Goal: Obtain resource: Obtain resource

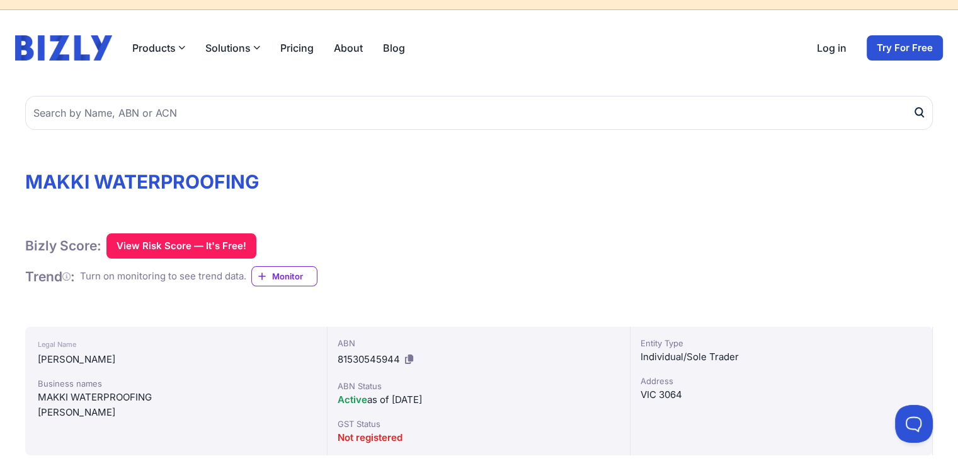
scroll to position [63, 0]
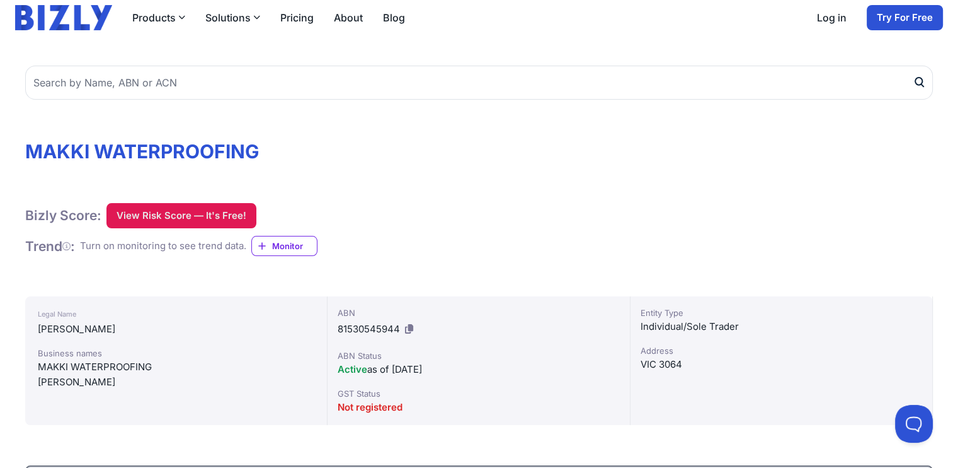
click at [149, 211] on button "View Risk Score — It's Free!" at bounding box center [181, 215] width 150 height 25
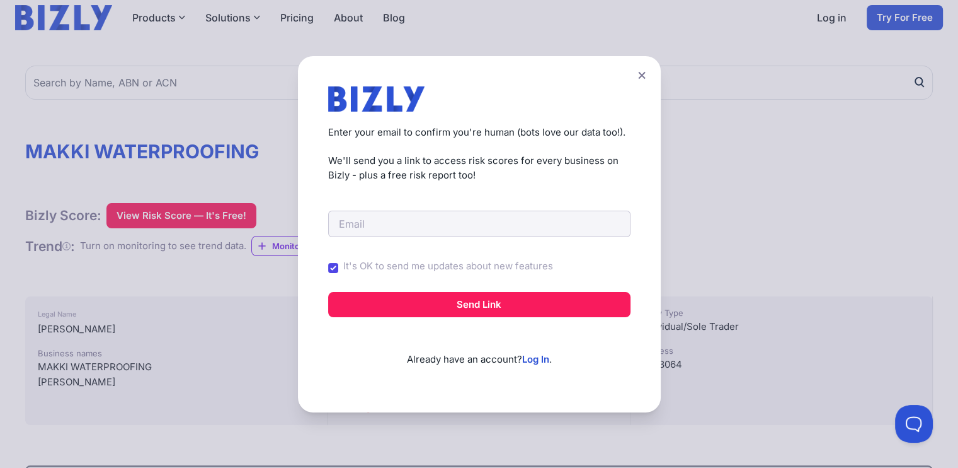
click at [644, 72] on icon at bounding box center [641, 74] width 7 height 7
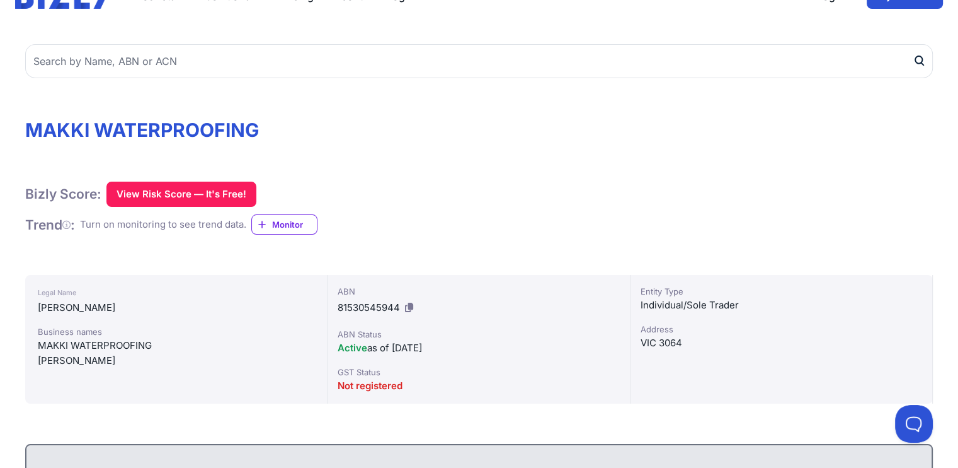
scroll to position [166, 0]
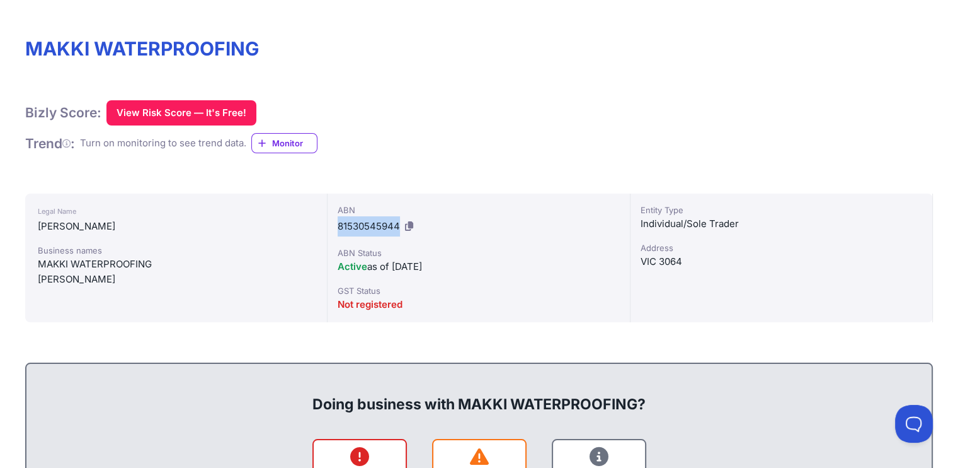
drag, startPoint x: 337, startPoint y: 226, endPoint x: 398, endPoint y: 230, distance: 61.2
click at [398, 230] on div "ABN 81530545944 ABN Status Active as of 23/12/2020 GST Status Not registered" at bounding box center [479, 257] width 302 height 129
copy span "81530545944"
click at [195, 210] on div "Legal Name" at bounding box center [176, 211] width 277 height 15
drag, startPoint x: 154, startPoint y: 262, endPoint x: 34, endPoint y: 251, distance: 120.2
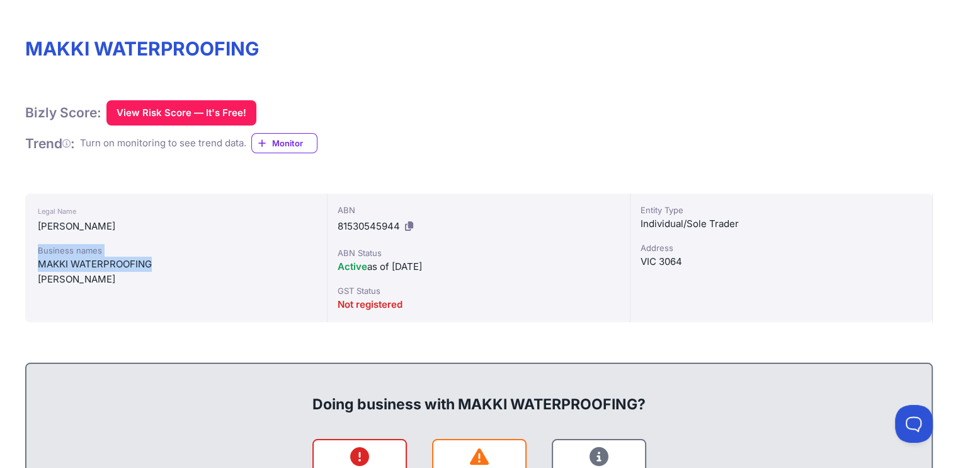
click at [34, 251] on div "Legal Name MAKKI, HASSAN Business names MAKKI WATERPROOFING MAKKI, HASSAN" at bounding box center [176, 257] width 302 height 129
copy div "Business names MAKKI WATERPROOFING"
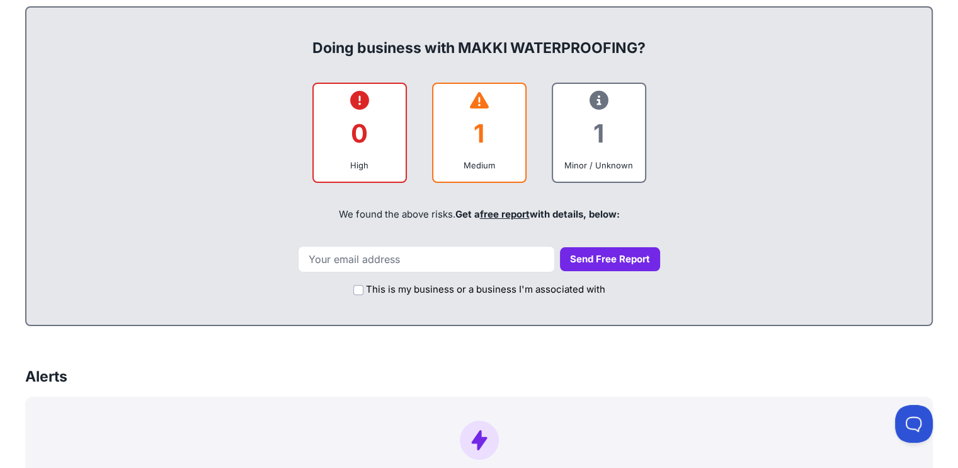
scroll to position [148, 0]
